Goal: Find specific page/section: Find specific page/section

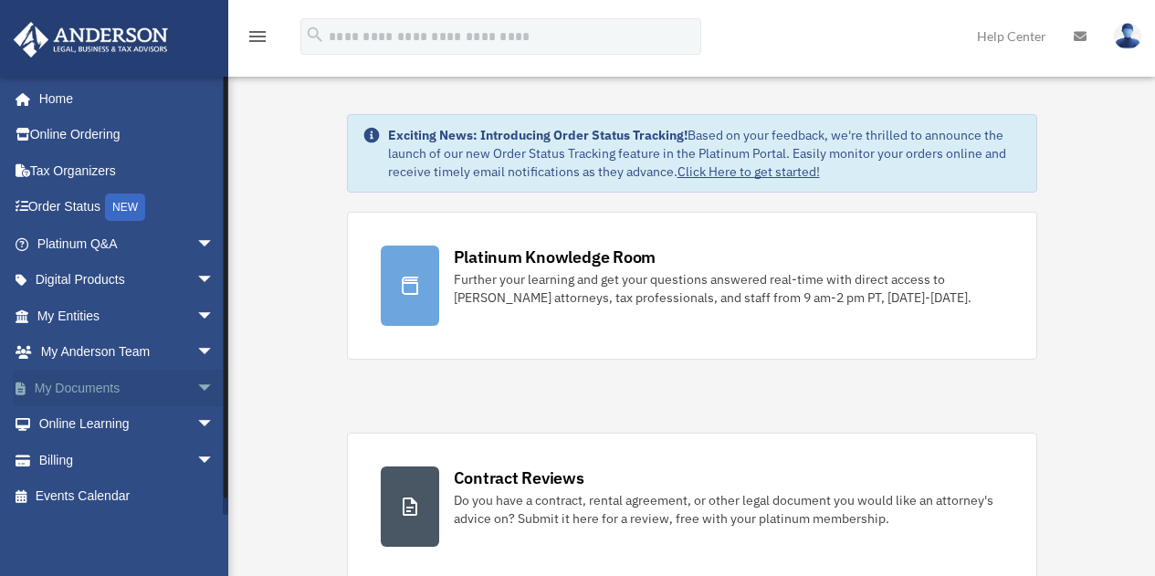
click at [86, 385] on link "My Documents arrow_drop_down" at bounding box center [127, 388] width 229 height 37
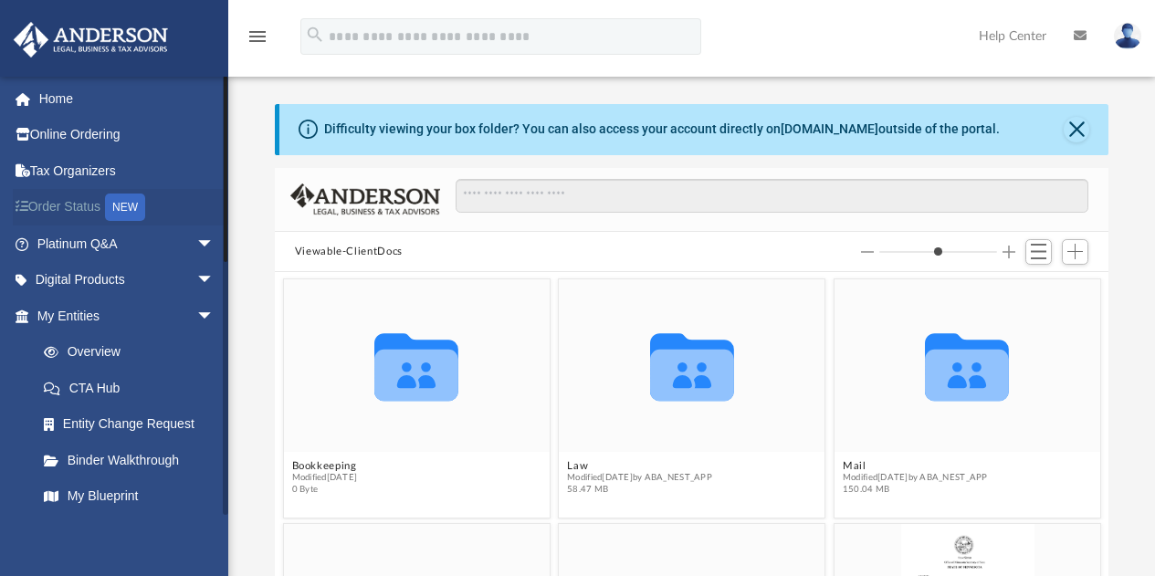
scroll to position [401, 820]
click at [683, 369] on icon "grid" at bounding box center [692, 376] width 84 height 52
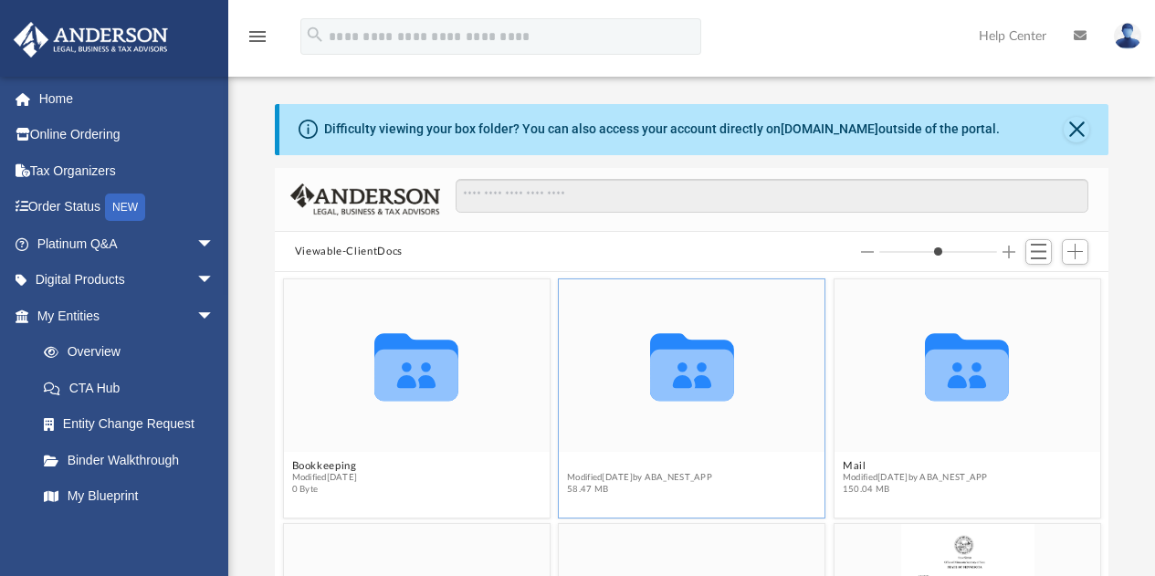
click at [577, 466] on button "Law" at bounding box center [639, 466] width 145 height 12
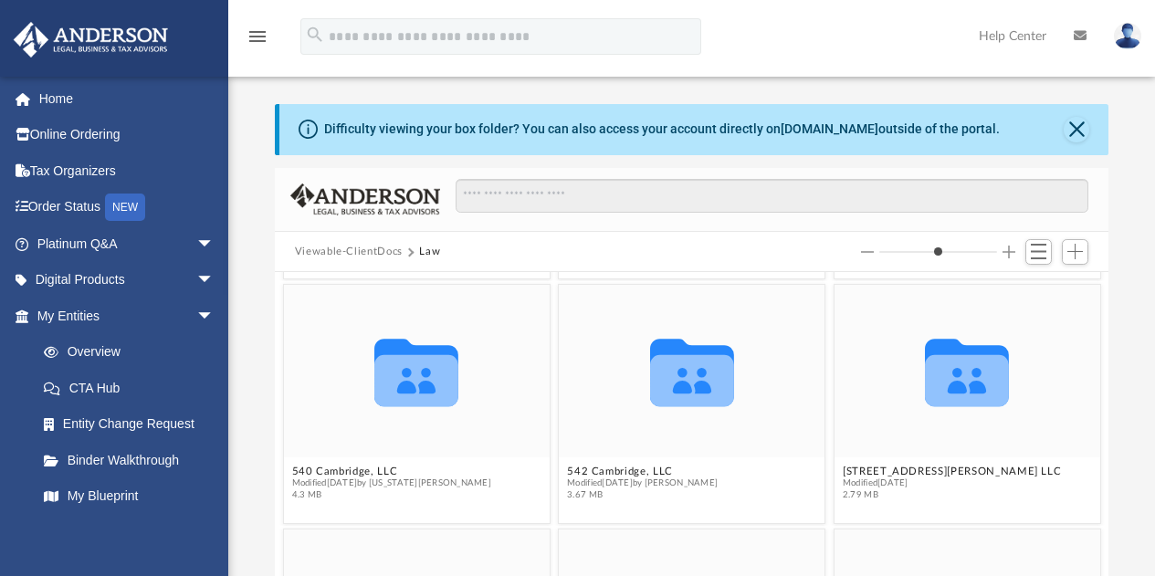
scroll to position [727, 0]
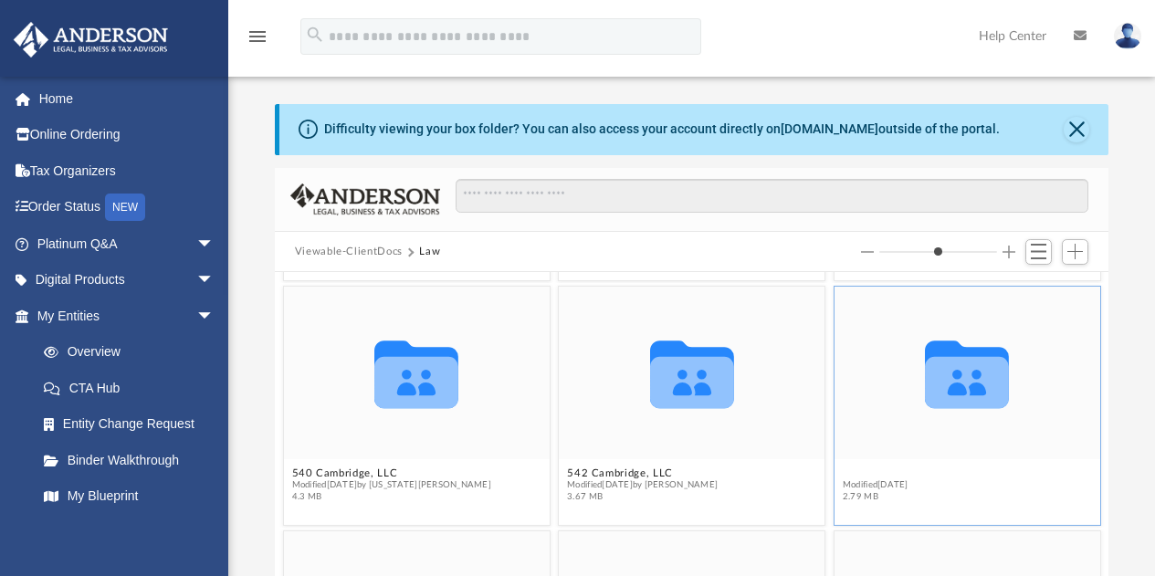
click at [866, 470] on button "[STREET_ADDRESS][PERSON_NAME] LLC" at bounding box center [952, 474] width 218 height 12
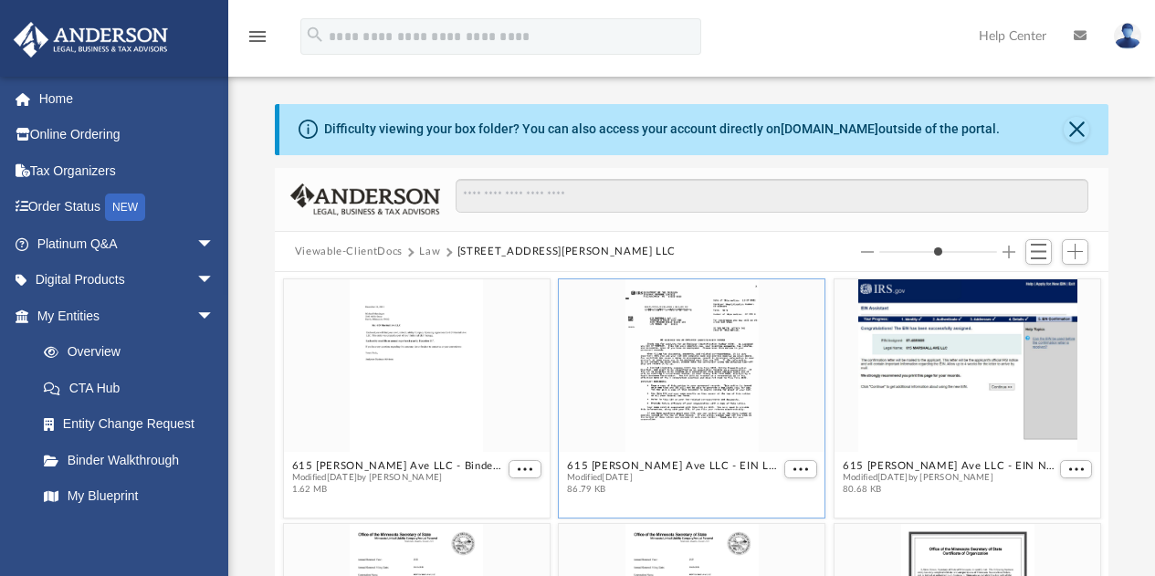
click at [719, 354] on div "grid" at bounding box center [692, 365] width 266 height 173
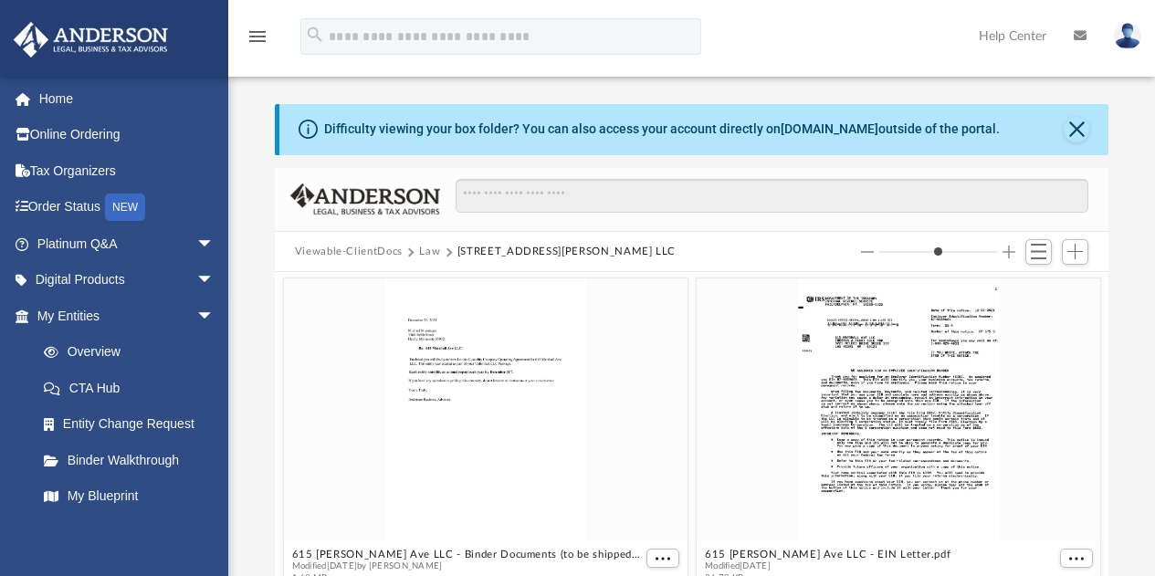
scroll to position [182, 0]
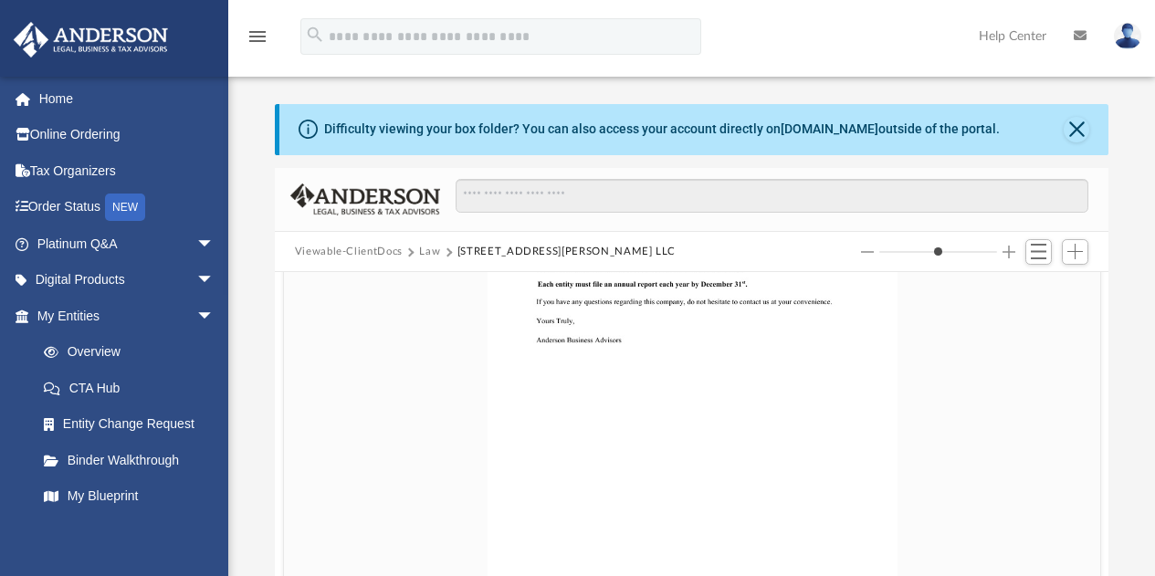
drag, startPoint x: 885, startPoint y: 249, endPoint x: 978, endPoint y: 255, distance: 93.3
type input "*"
click at [978, 255] on input "Column size" at bounding box center [939, 252] width 118 height 13
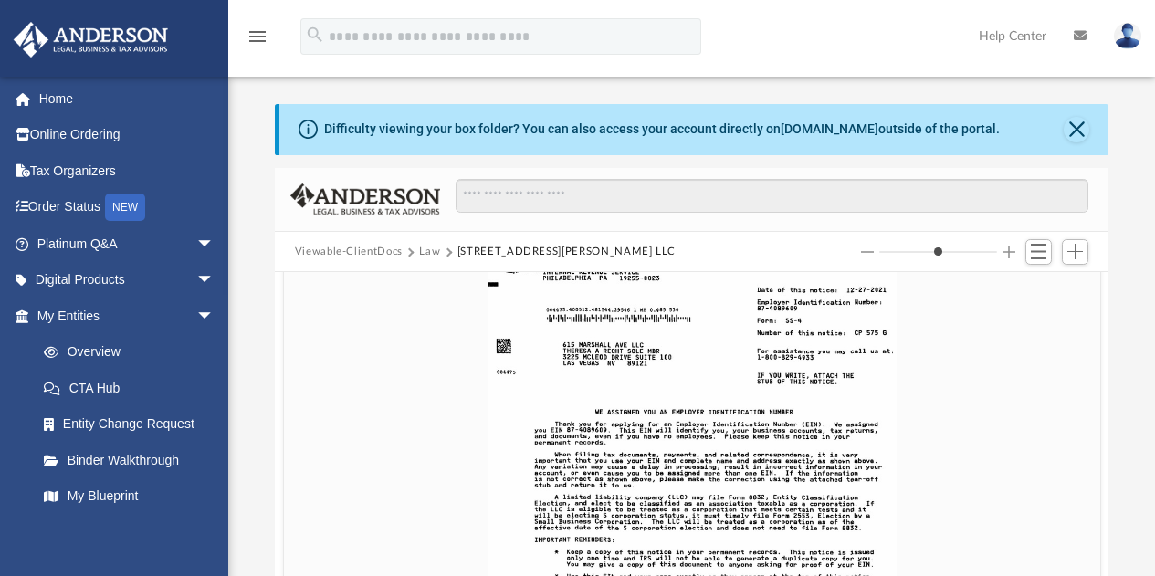
scroll to position [653, 0]
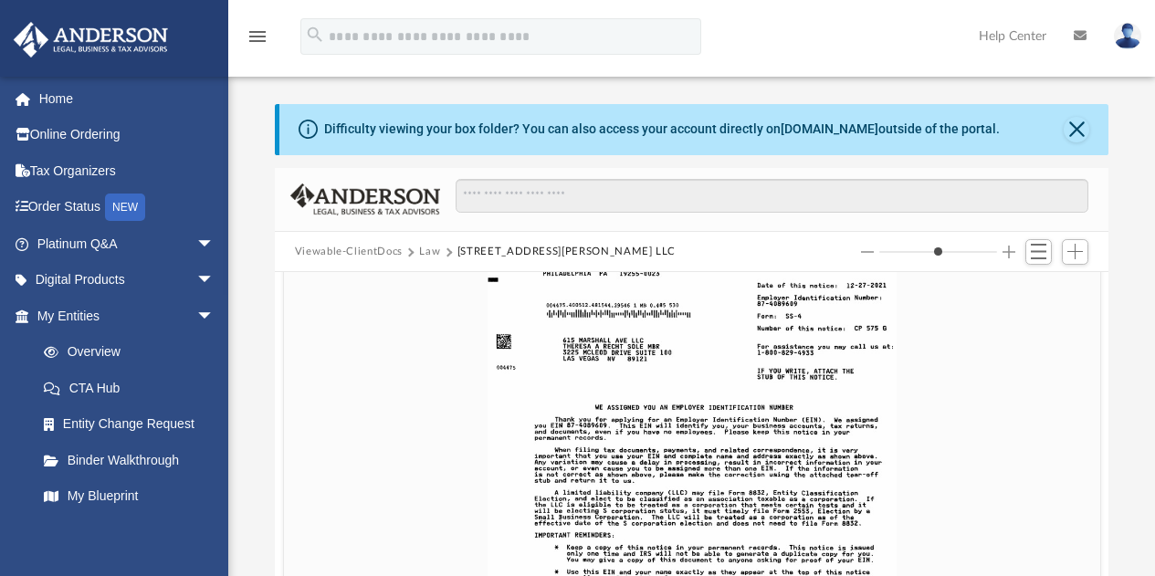
click at [1010, 250] on button "Increase column size" at bounding box center [1009, 252] width 13 height 13
drag, startPoint x: 792, startPoint y: 305, endPoint x: 751, endPoint y: 307, distance: 41.1
click at [751, 307] on div "grid" at bounding box center [692, 486] width 817 height 531
